Goal: Task Accomplishment & Management: Manage account settings

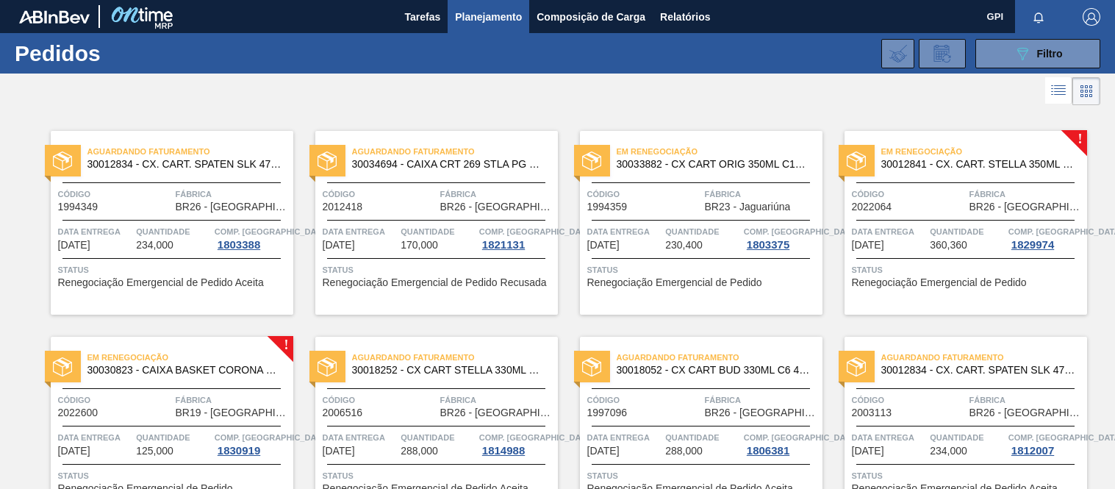
click at [1044, 48] on span "Filtro" at bounding box center [1050, 54] width 26 height 12
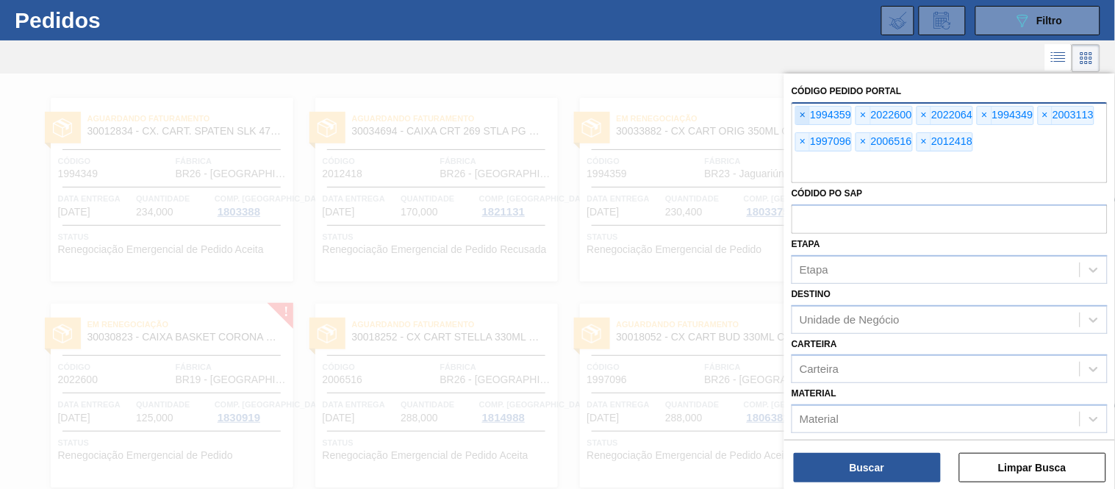
click at [804, 107] on span "×" at bounding box center [803, 116] width 14 height 18
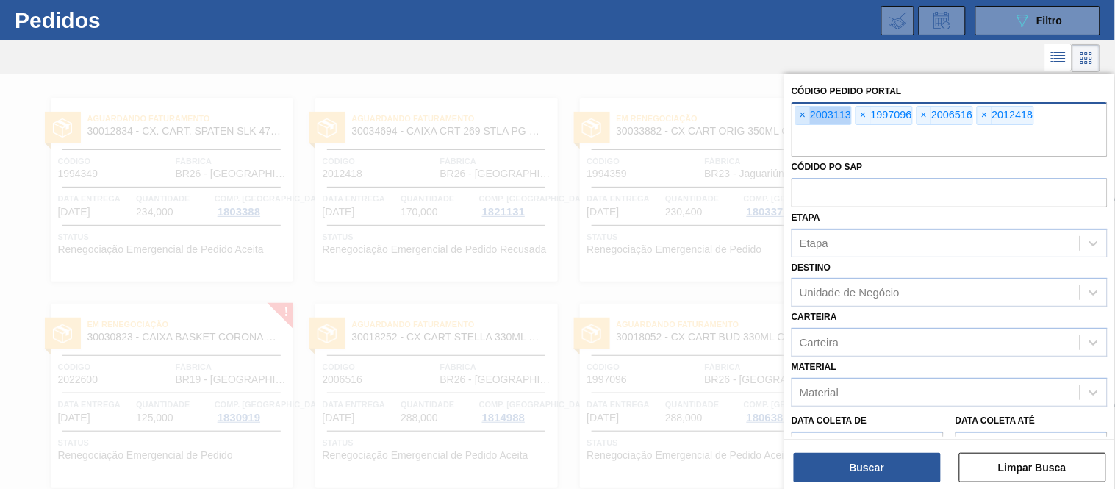
click at [804, 107] on span "×" at bounding box center [803, 116] width 14 height 18
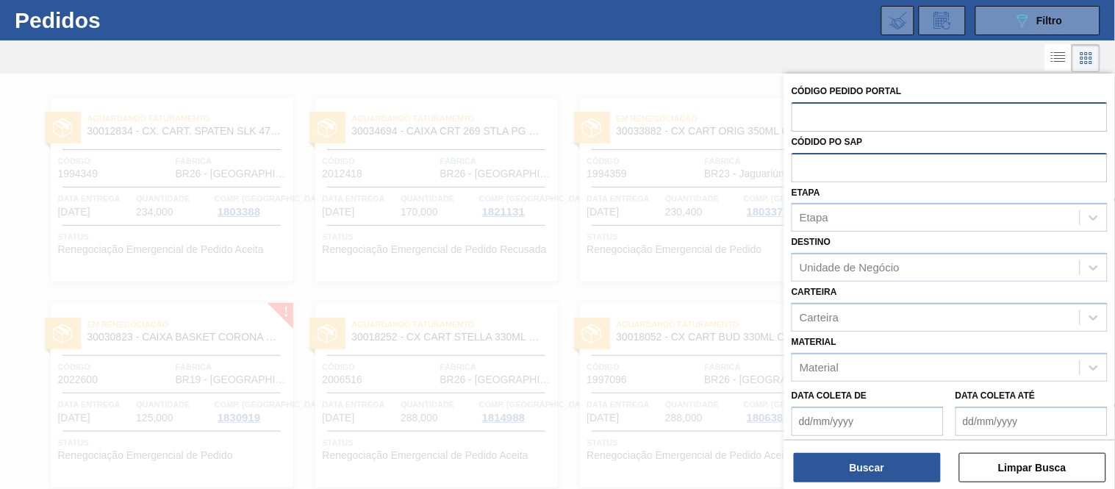
paste input "2018566"
type input "2018566"
click at [857, 446] on div "Buscar Limpar Busca" at bounding box center [950, 460] width 331 height 41
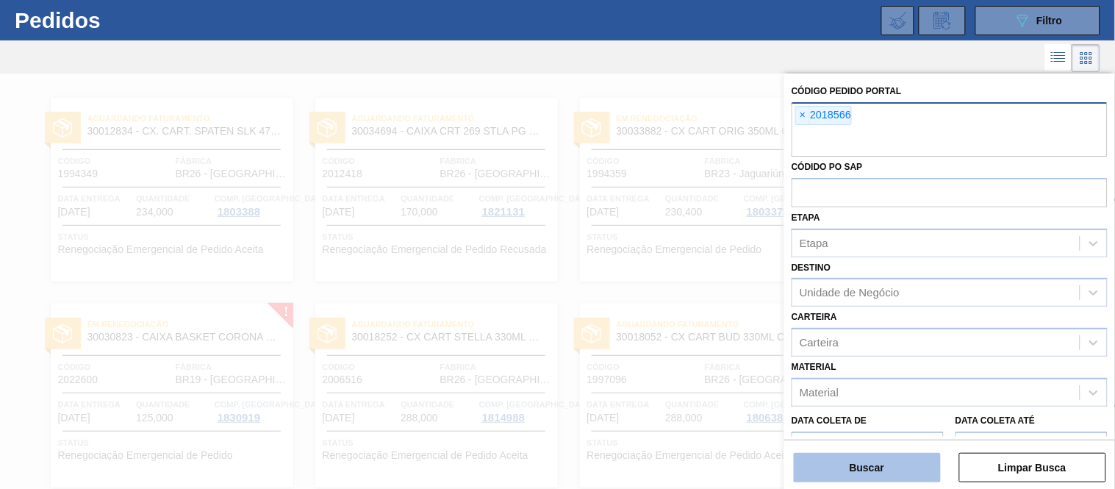
click at [851, 453] on button "Buscar" at bounding box center [867, 467] width 147 height 29
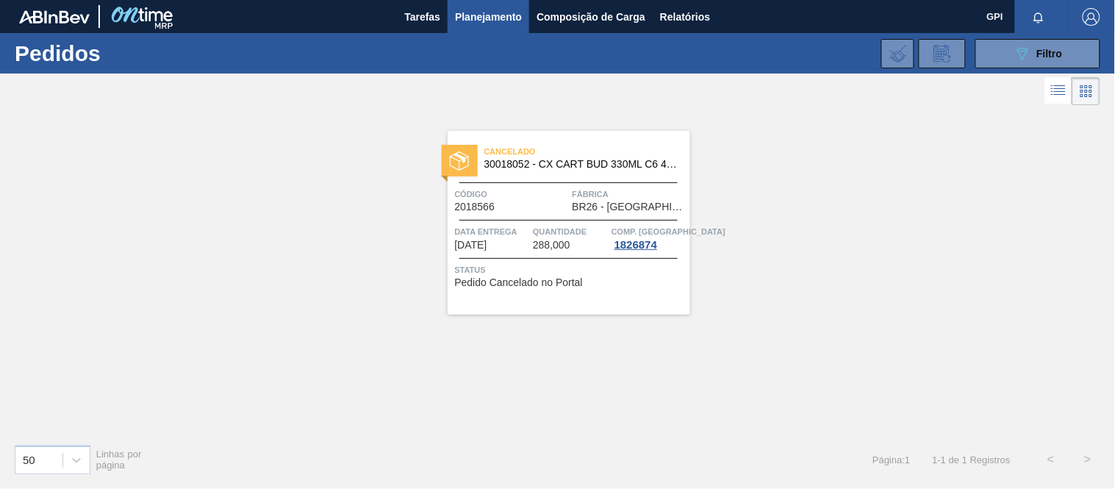
scroll to position [0, 0]
click at [481, 193] on span "Código" at bounding box center [512, 194] width 114 height 15
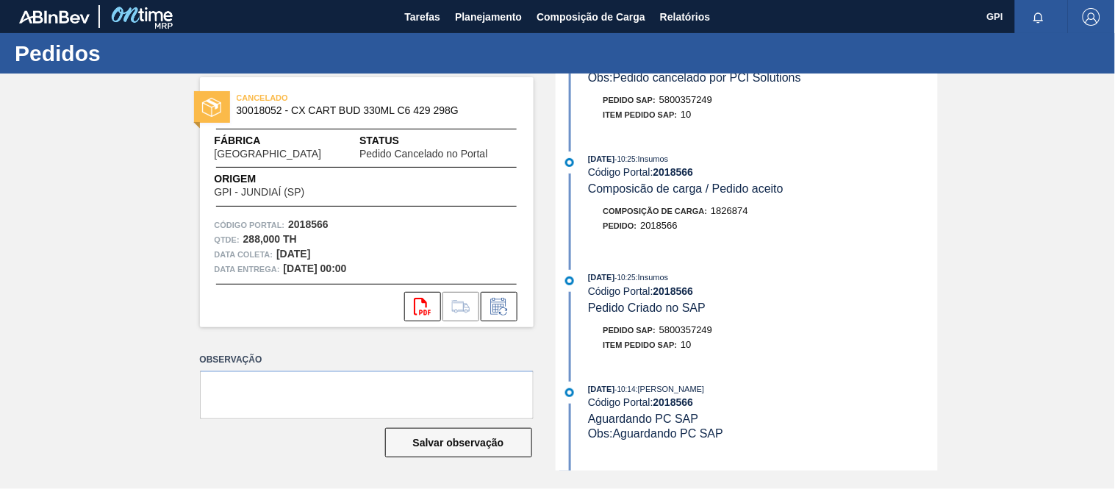
scroll to position [76, 0]
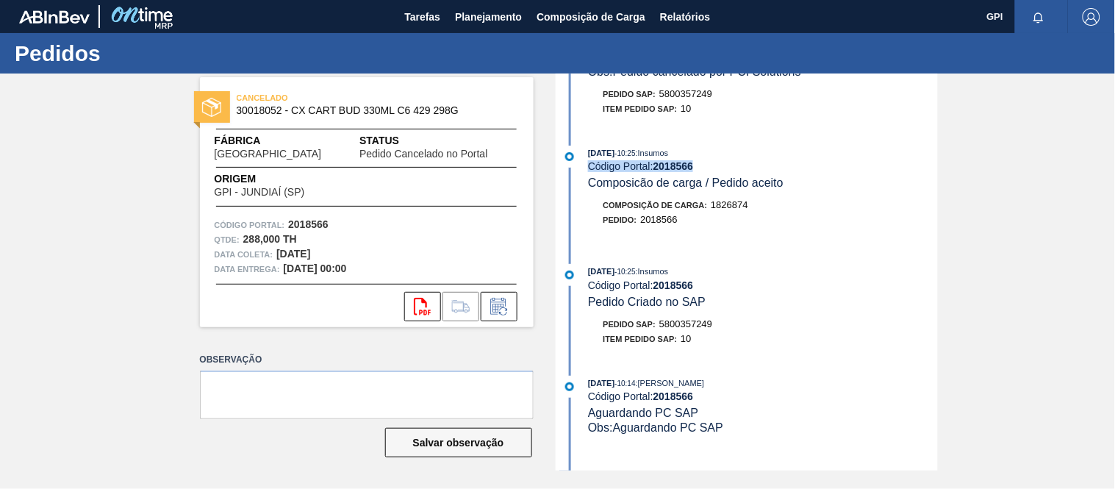
drag, startPoint x: 936, startPoint y: 160, endPoint x: 936, endPoint y: 204, distance: 44.1
click at [936, 204] on div "[DATE] 10:25 : Insumos Código Portal: 2018566 Composicão de carga / Pedido acei…" at bounding box center [749, 194] width 379 height 96
click at [855, 274] on div "[DATE] 10:25 : Insumos" at bounding box center [762, 271] width 349 height 15
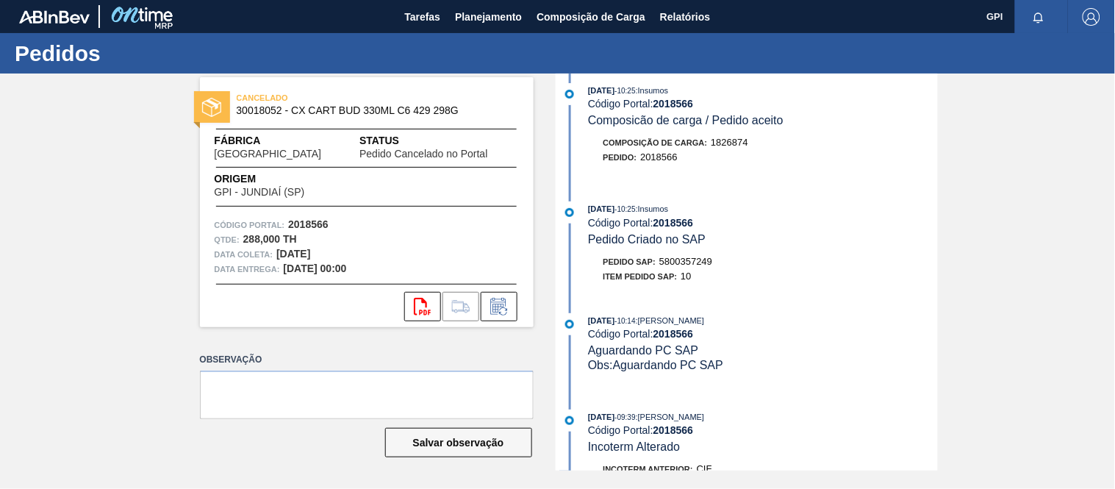
scroll to position [152, 0]
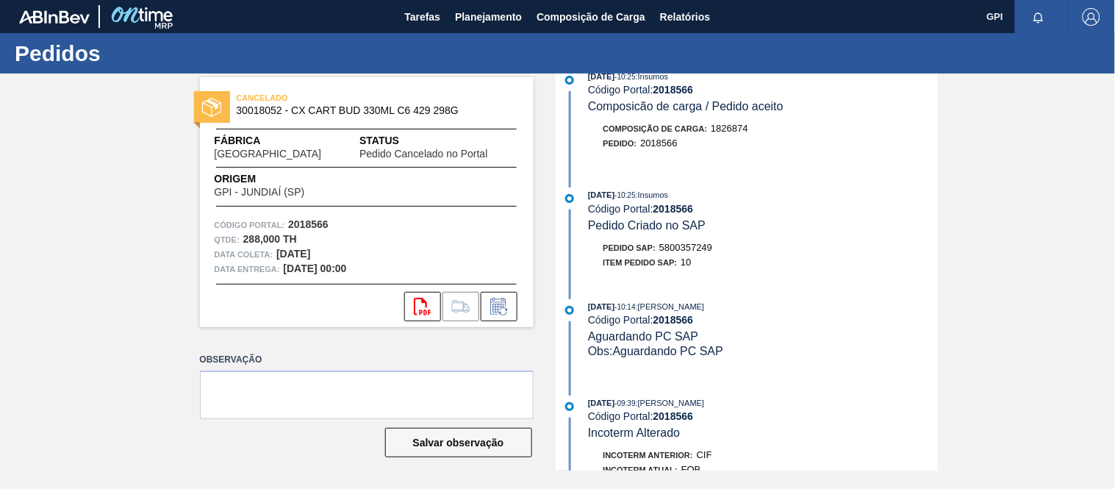
click at [314, 230] on div "Código Portal: 2018566" at bounding box center [367, 225] width 304 height 15
click at [313, 224] on strong "2018566" at bounding box center [308, 224] width 40 height 12
copy strong "2018566"
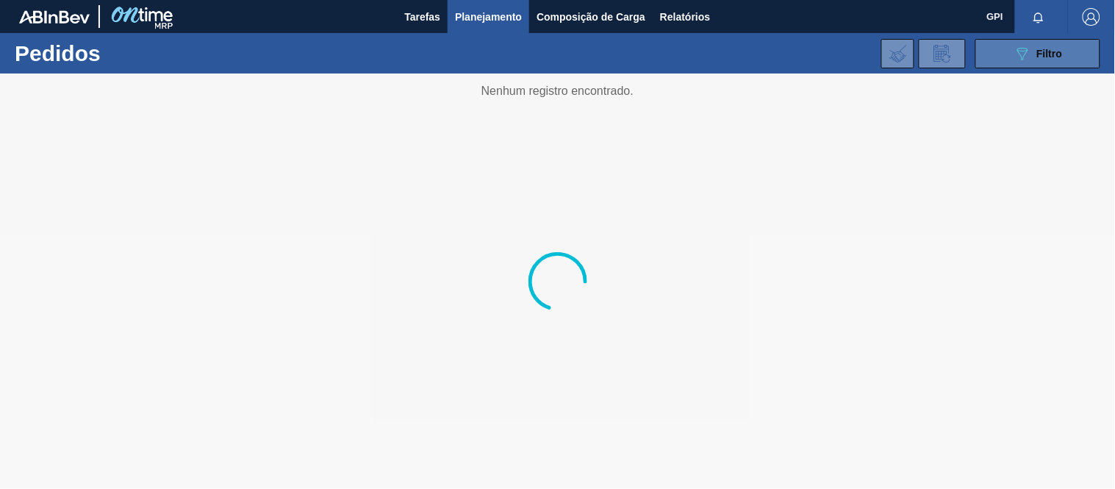
click at [1007, 47] on button "089F7B8B-B2A5-4AFE-B5C0-19BA573D28AC Filtro" at bounding box center [1038, 53] width 125 height 29
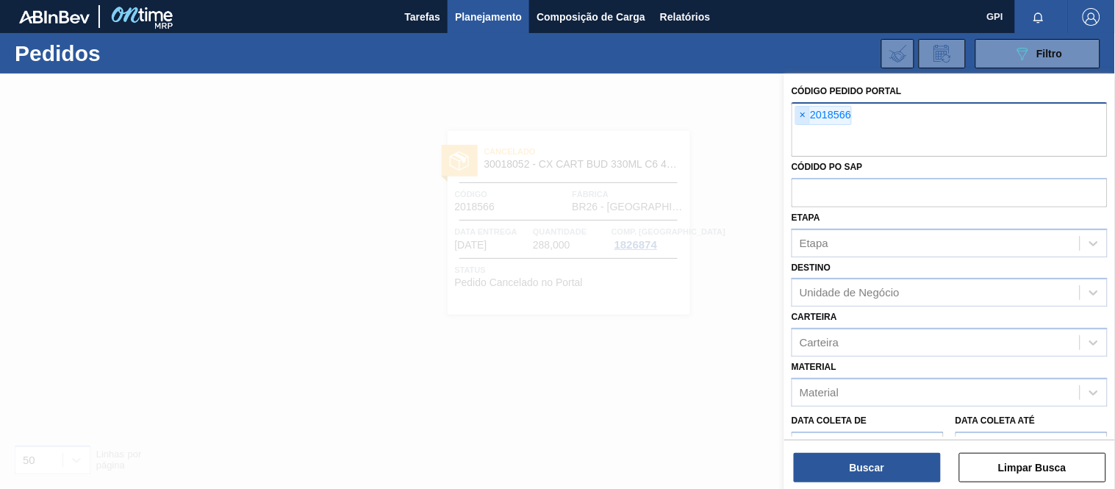
click at [801, 109] on span "×" at bounding box center [803, 116] width 14 height 18
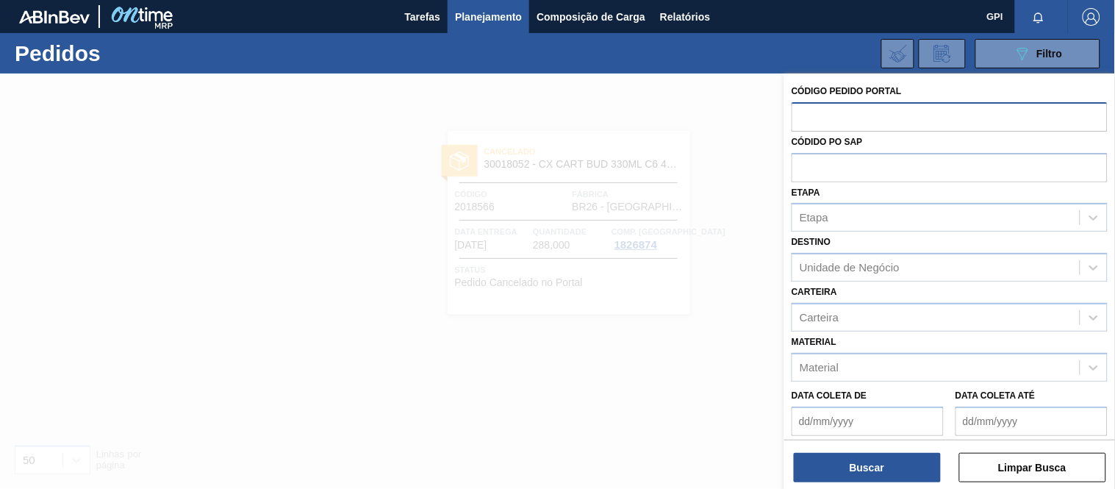
paste input "2022600"
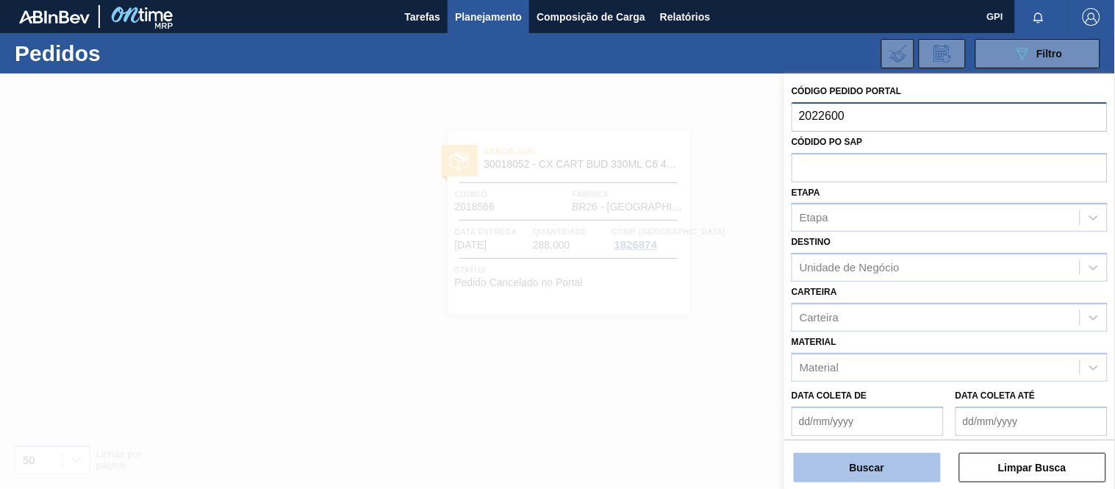
type input "2022600"
click at [909, 468] on button "Buscar" at bounding box center [867, 467] width 147 height 29
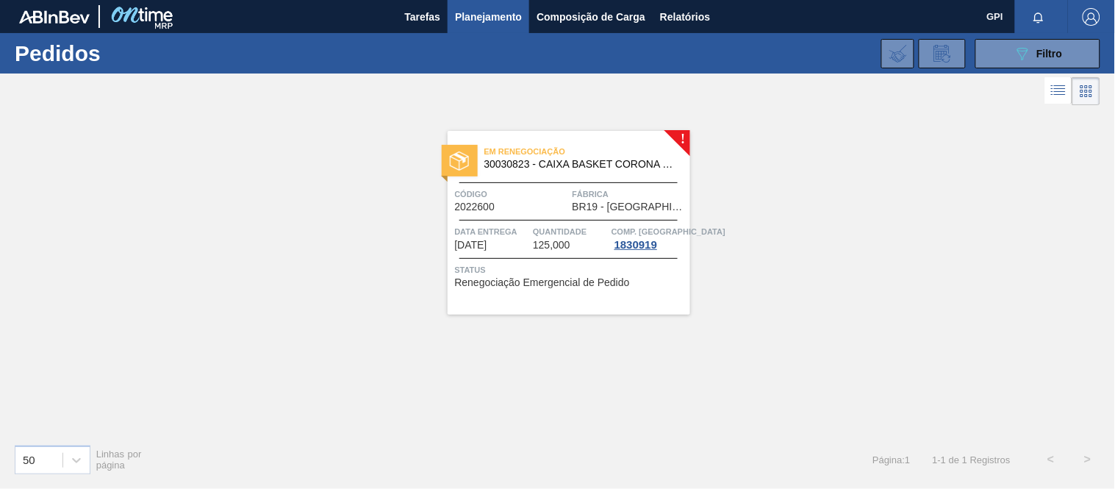
click at [484, 179] on div "Em renegociação 30030823 - CAIXA BASKET CORONA 330ML EXP [GEOGRAPHIC_DATA] Códi…" at bounding box center [569, 223] width 243 height 184
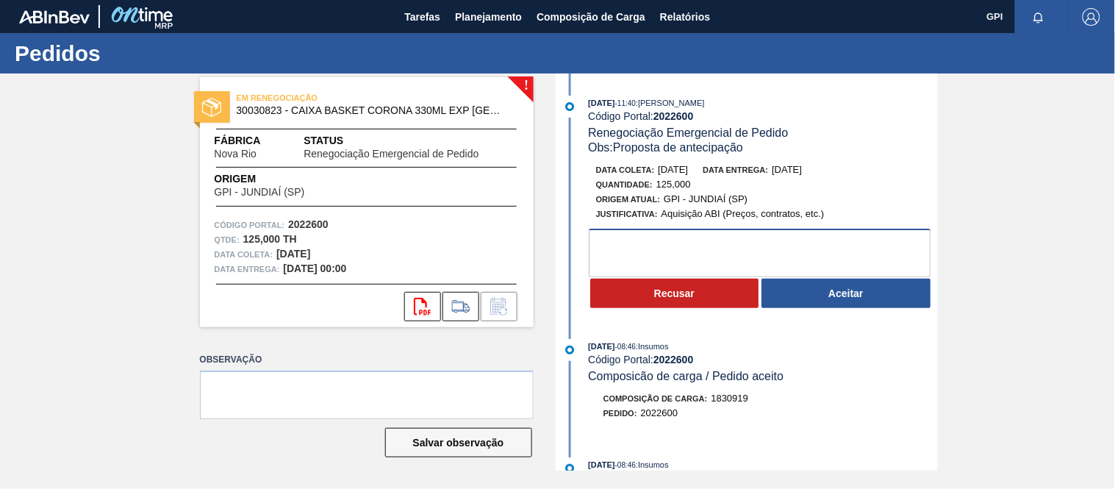
click at [678, 240] on textarea at bounding box center [760, 253] width 342 height 49
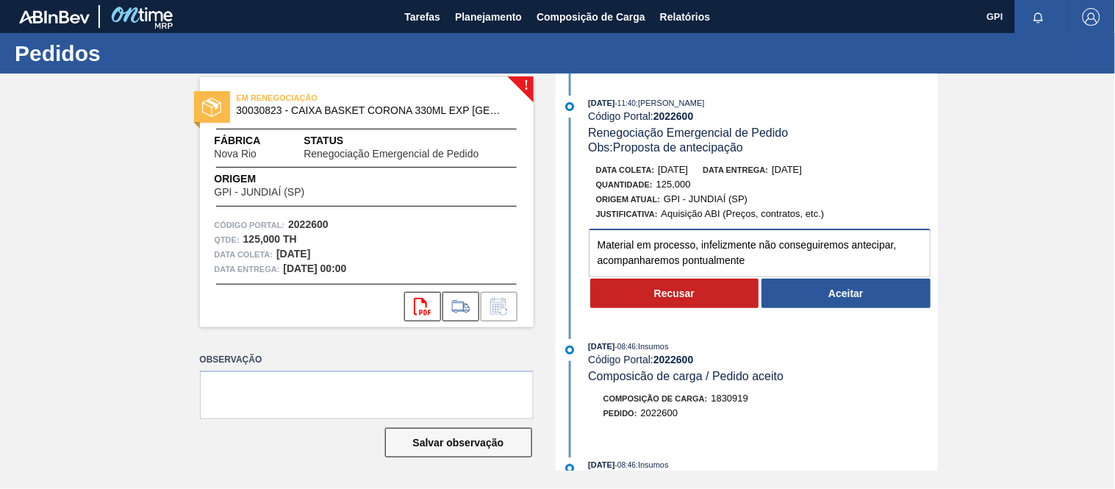
click at [760, 250] on textarea "Material em processo, infelizmente não conseguiremos antecipar, acompanharemos …" at bounding box center [760, 253] width 342 height 49
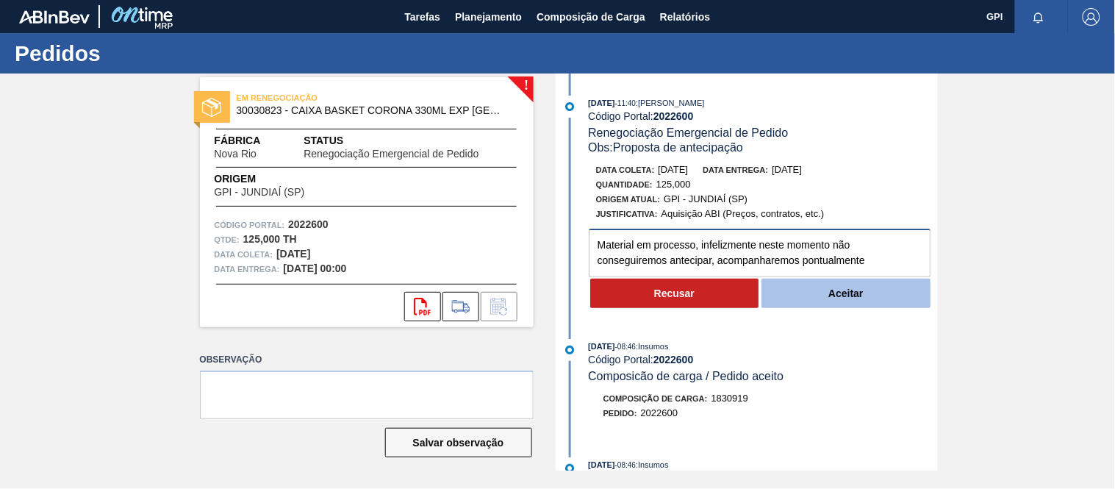
type textarea "Material em processo, infelizmente neste momento não conseguiremos antecipar, a…"
click at [812, 300] on button "Aceitar" at bounding box center [846, 293] width 169 height 29
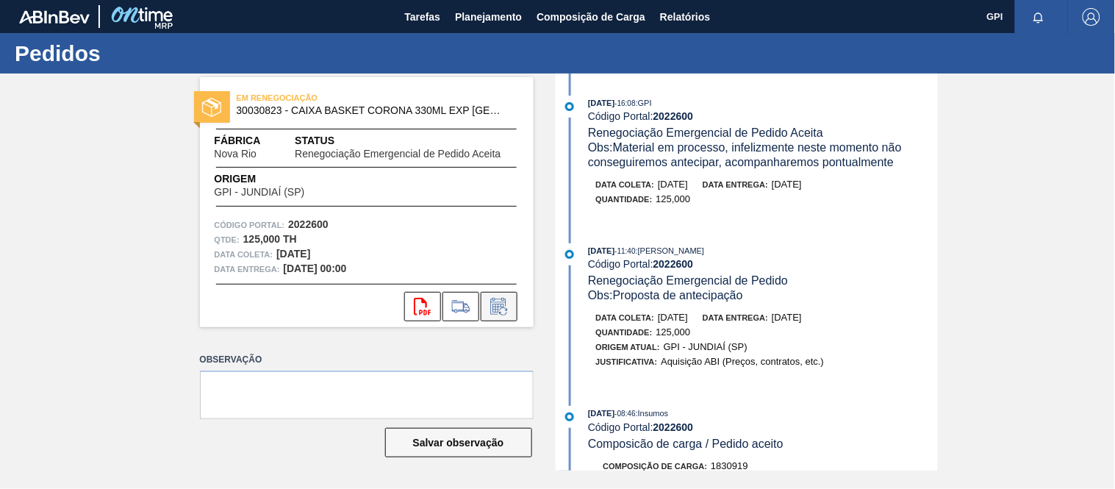
click at [515, 305] on button at bounding box center [499, 306] width 37 height 29
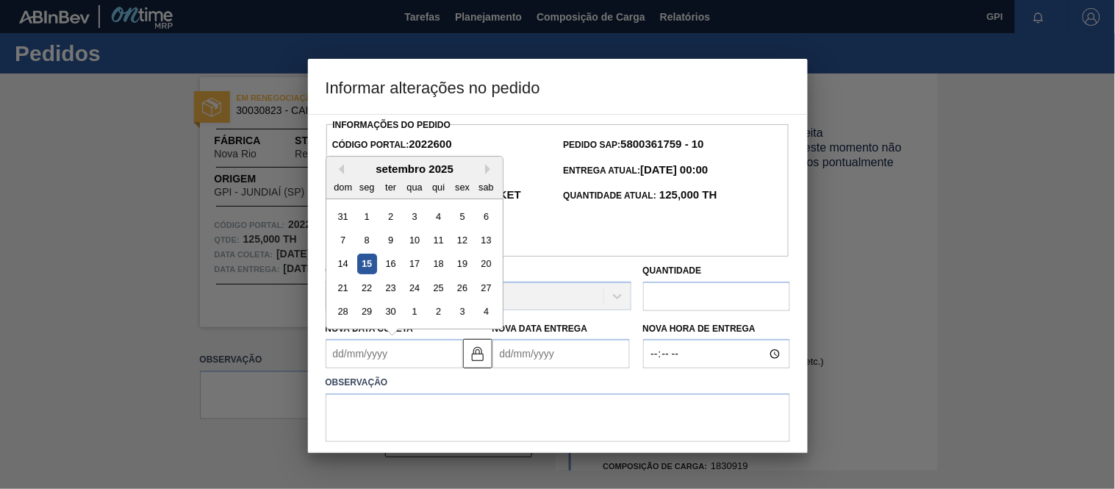
click at [443, 339] on Coleta2022600 "Nova Data Coleta" at bounding box center [394, 353] width 137 height 29
click at [366, 278] on div "22" at bounding box center [367, 288] width 20 height 20
type Coleta2022600 "[DATE]"
type Entrega2022600 "[DATE]"
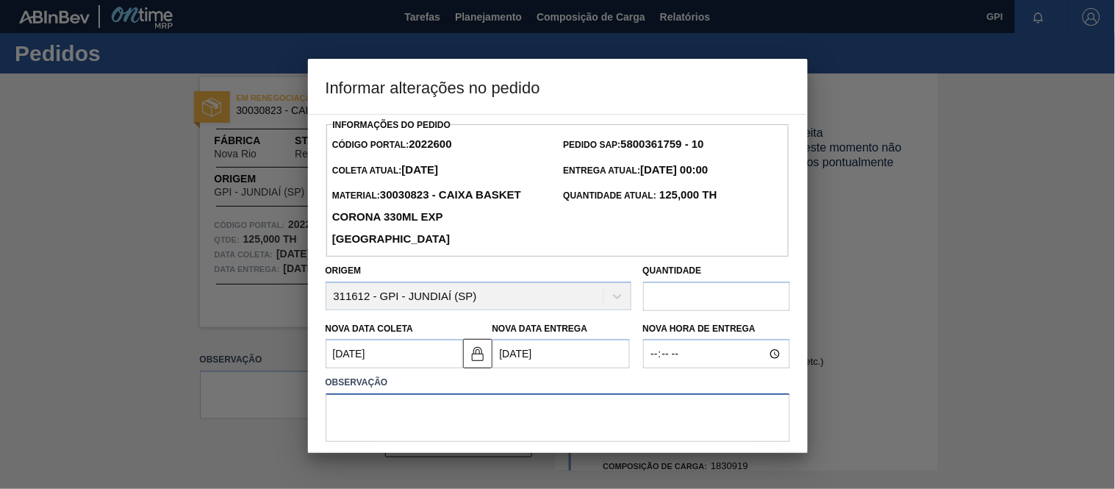
click at [427, 398] on textarea at bounding box center [558, 417] width 465 height 49
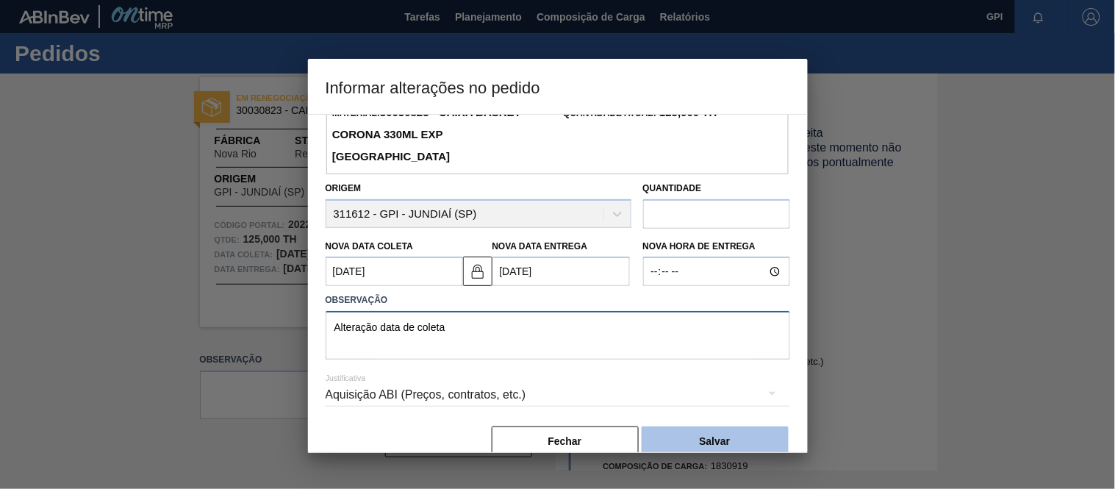
scroll to position [86, 0]
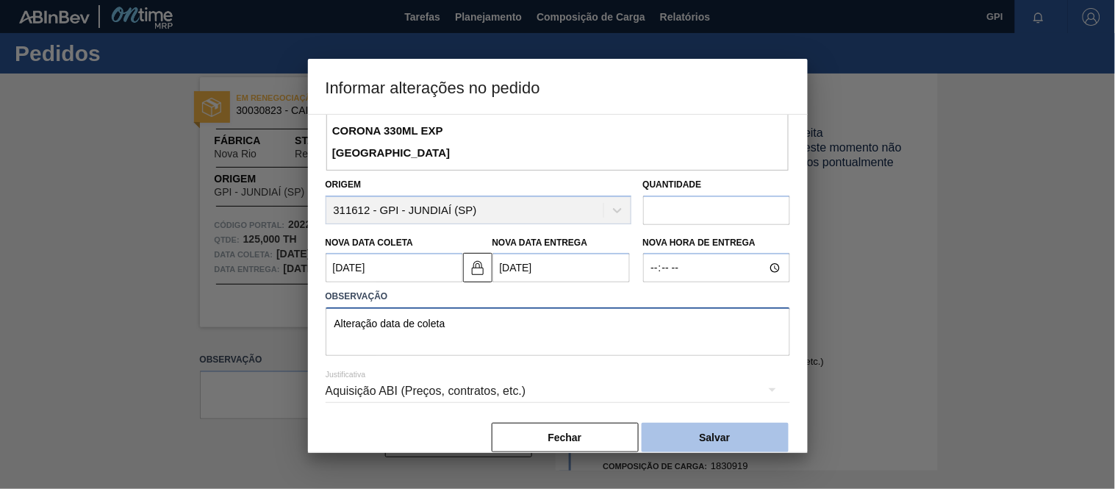
type textarea "Alteração data de coleta"
click at [687, 431] on button "Salvar" at bounding box center [715, 437] width 147 height 29
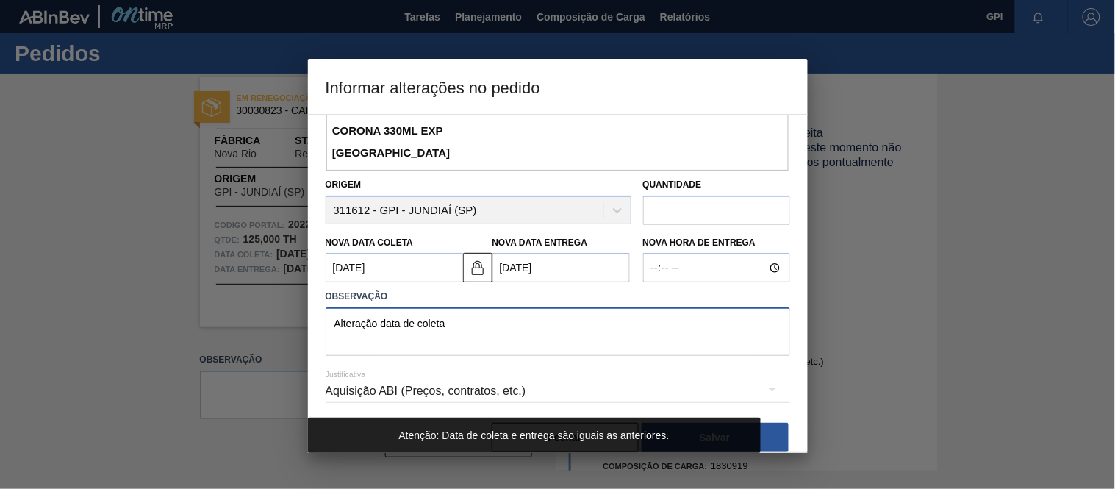
click at [626, 307] on textarea "Alteração data de coleta" at bounding box center [558, 331] width 465 height 49
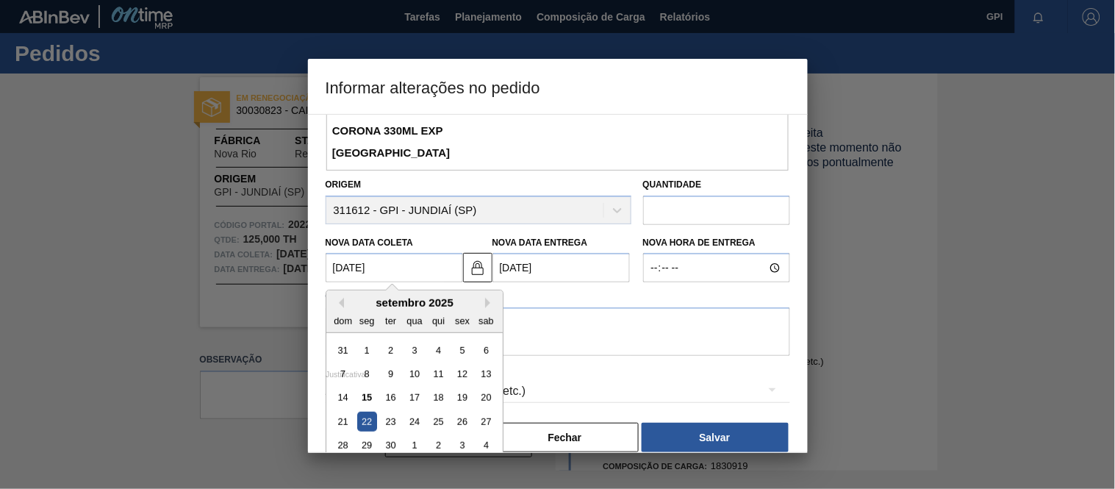
click at [446, 253] on Coleta2022600 "[DATE]" at bounding box center [394, 267] width 137 height 29
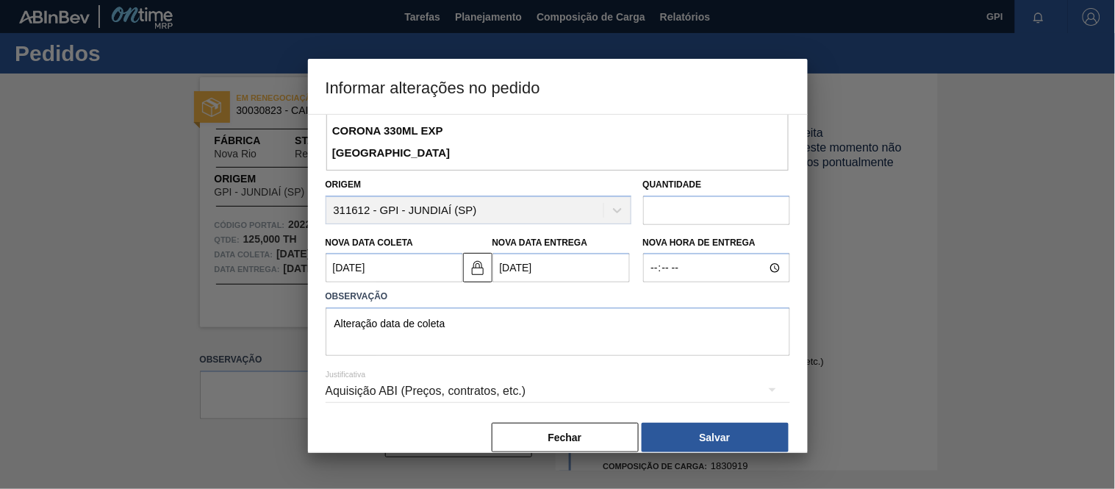
click at [626, 356] on div "Justificativa Aquisição ABI (Preços, contratos, etc.)" at bounding box center [558, 382] width 465 height 53
click at [586, 423] on button "Fechar" at bounding box center [565, 437] width 147 height 29
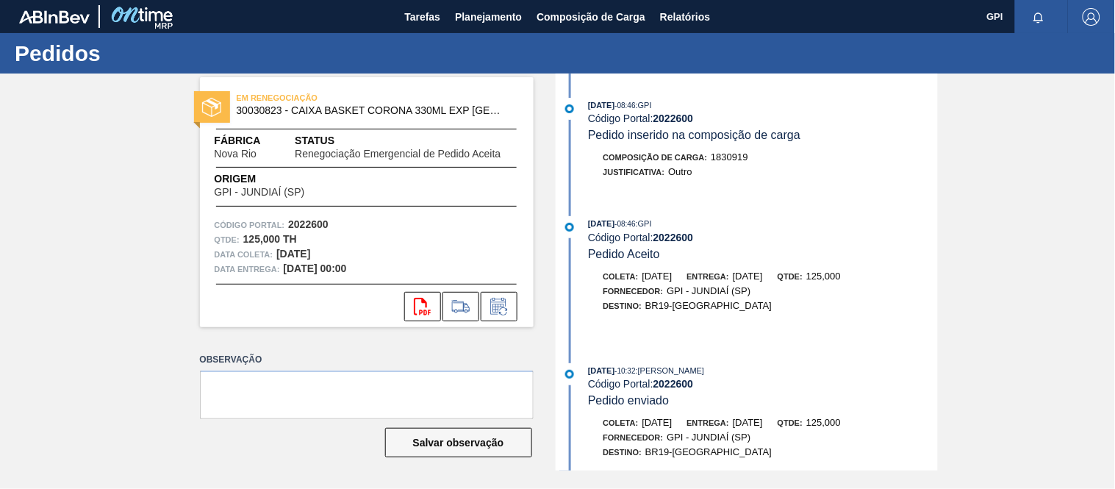
scroll to position [636, 0]
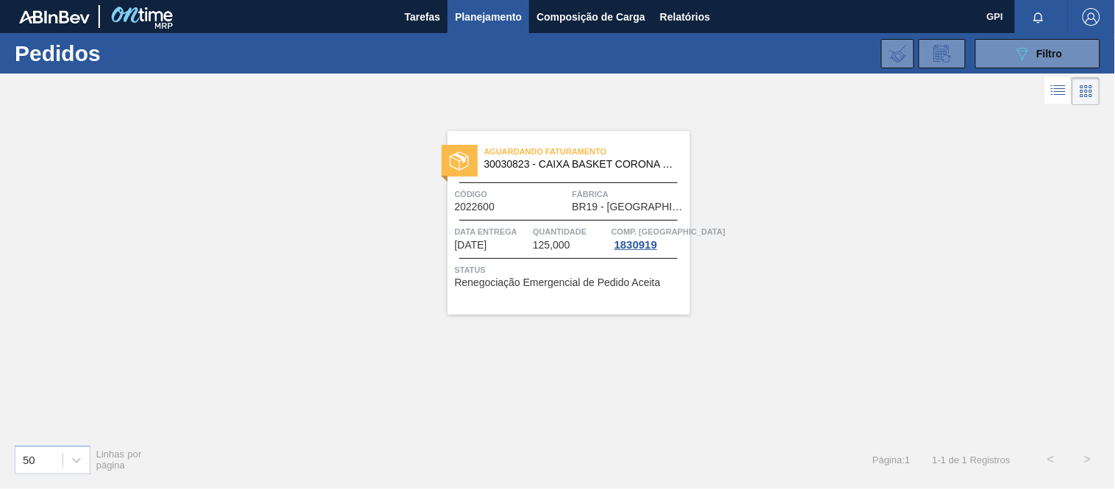
click at [593, 371] on div "Aguardando Faturamento 30030823 - CAIXA BASKET CORONA 330ML EXP [GEOGRAPHIC_DAT…" at bounding box center [557, 271] width 1115 height 324
